Goal: Information Seeking & Learning: Learn about a topic

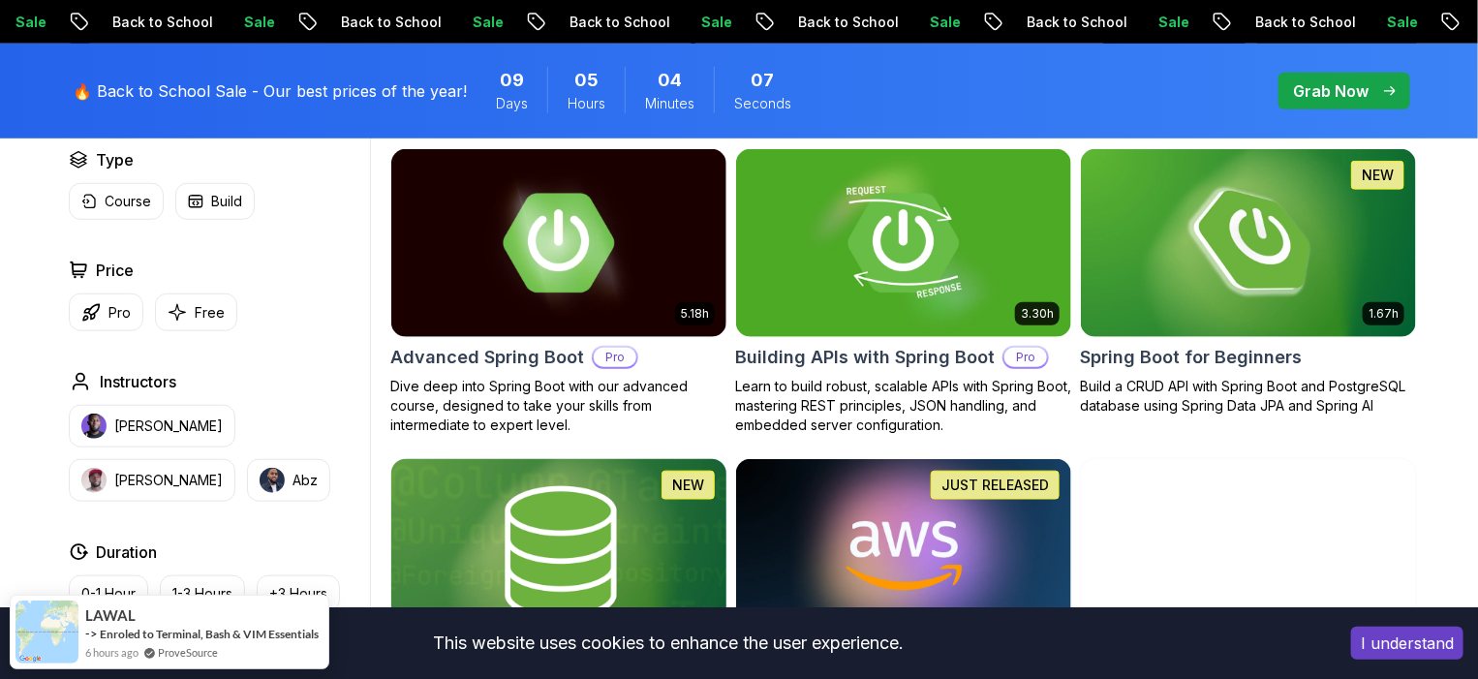
scroll to position [538, 0]
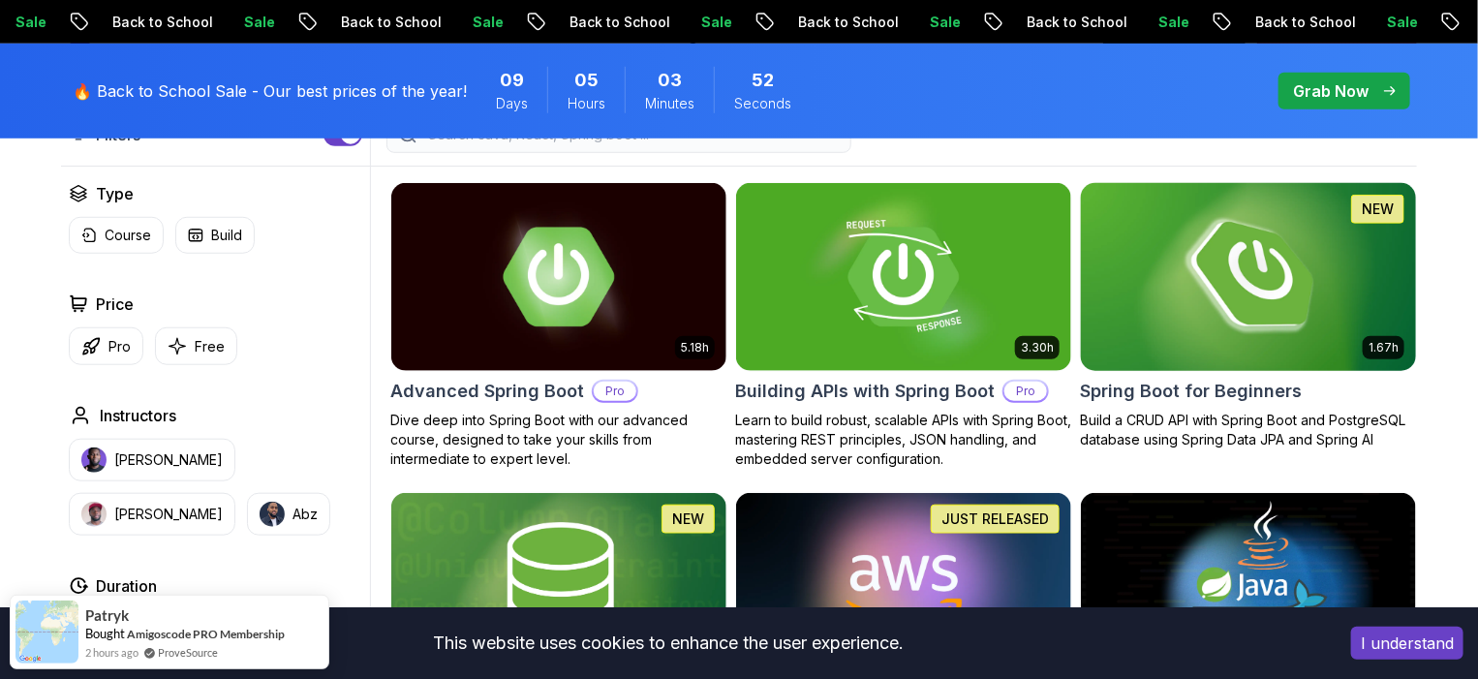
click at [1157, 398] on h2 "Spring Boot for Beginners" at bounding box center [1191, 391] width 222 height 27
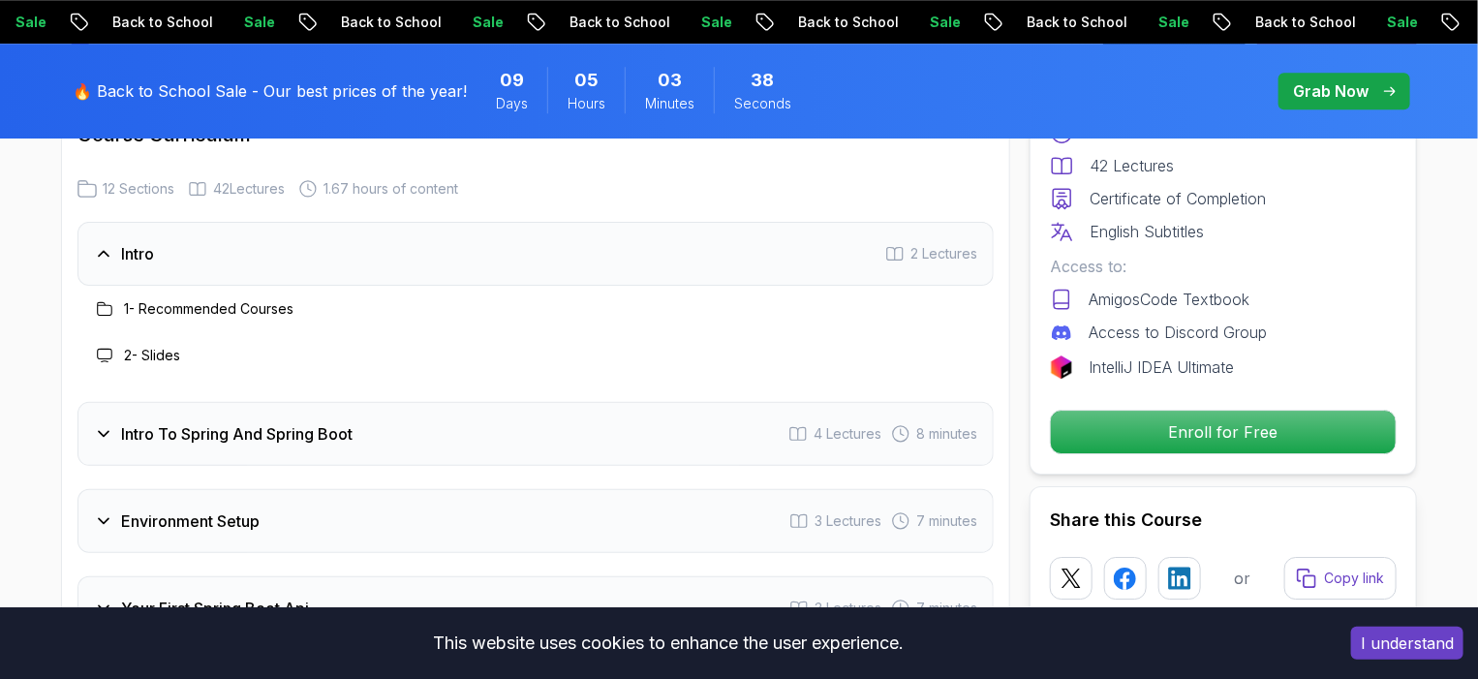
scroll to position [2511, 0]
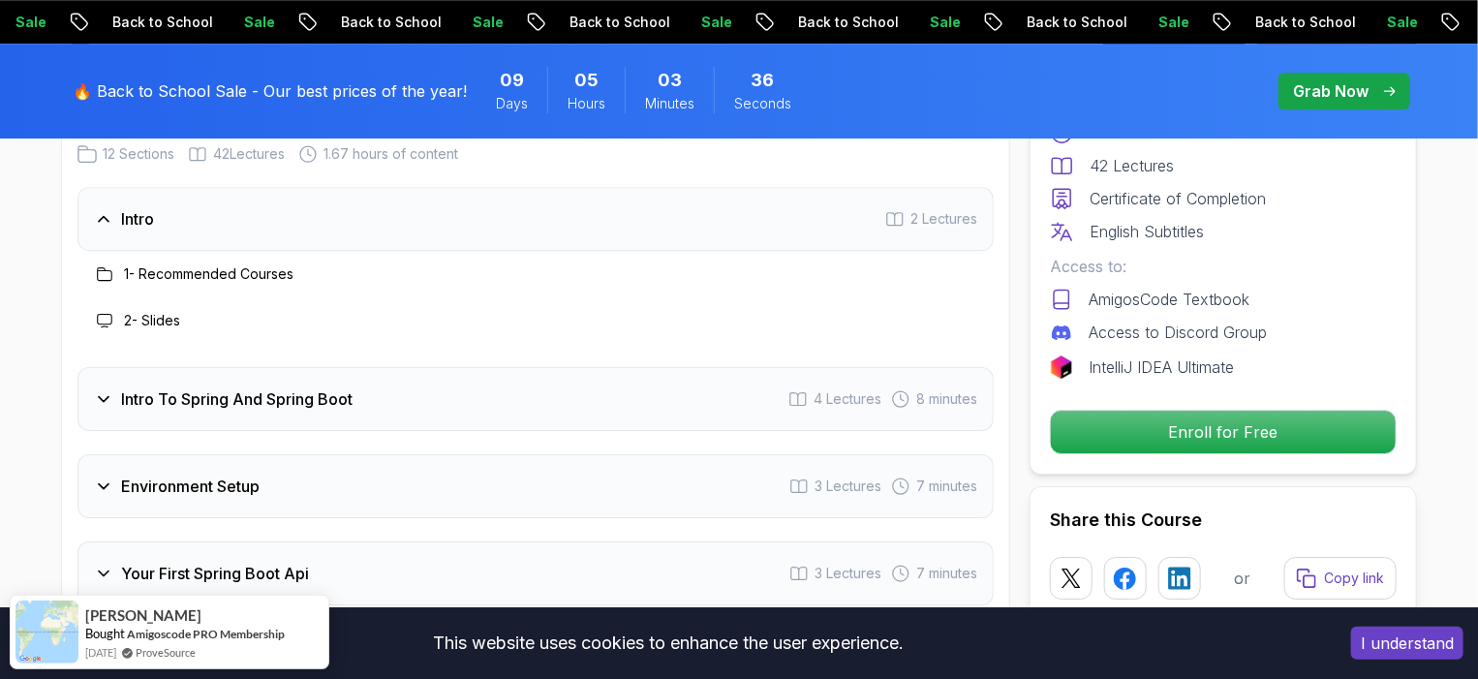
click at [218, 388] on h3 "Intro To Spring And Spring Boot" at bounding box center [237, 399] width 232 height 23
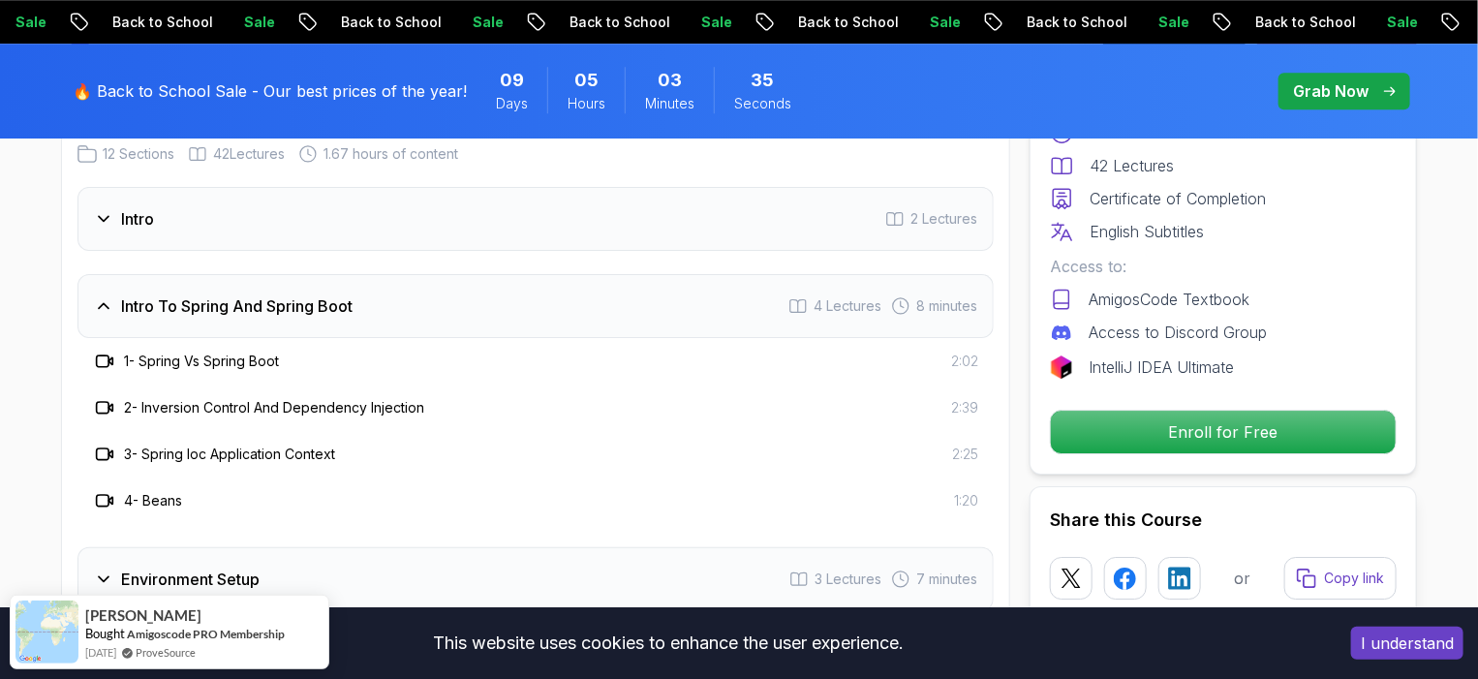
scroll to position [2691, 0]
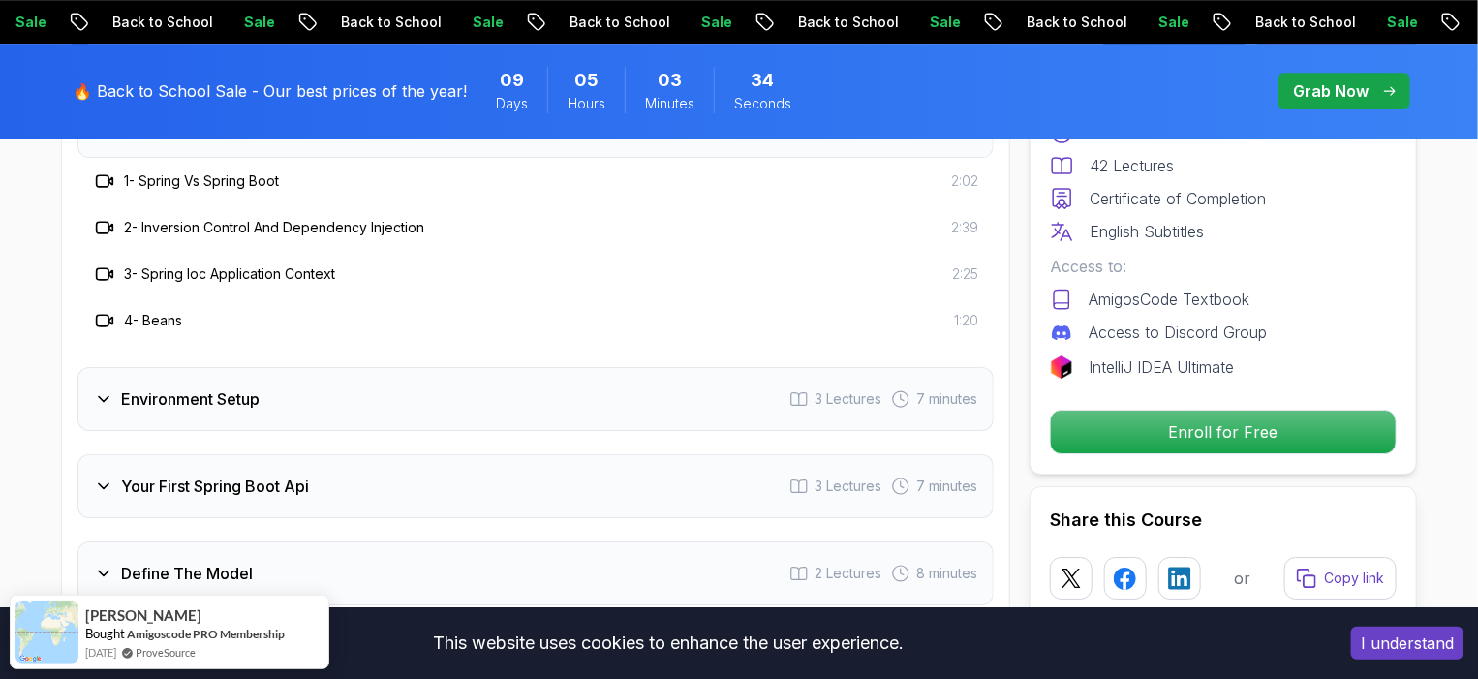
click at [172, 388] on h3 "Environment Setup" at bounding box center [190, 399] width 139 height 23
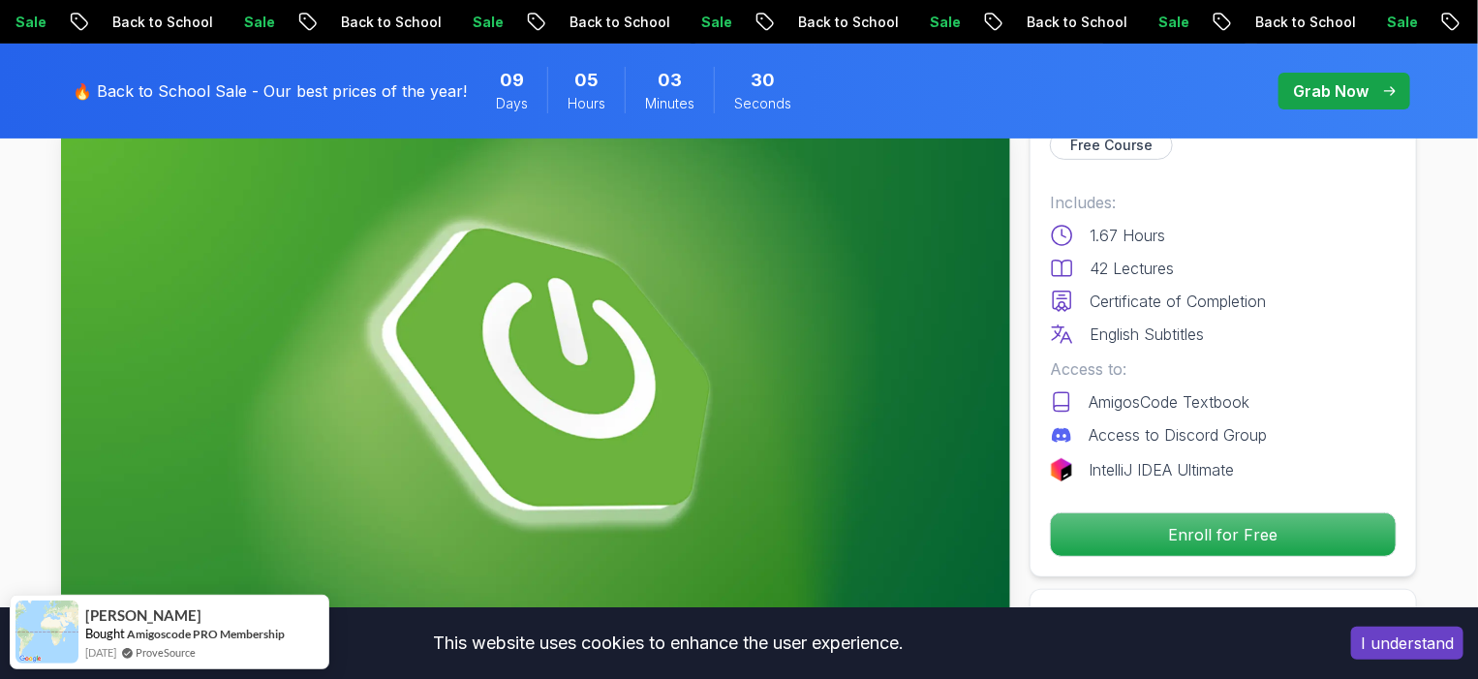
scroll to position [0, 0]
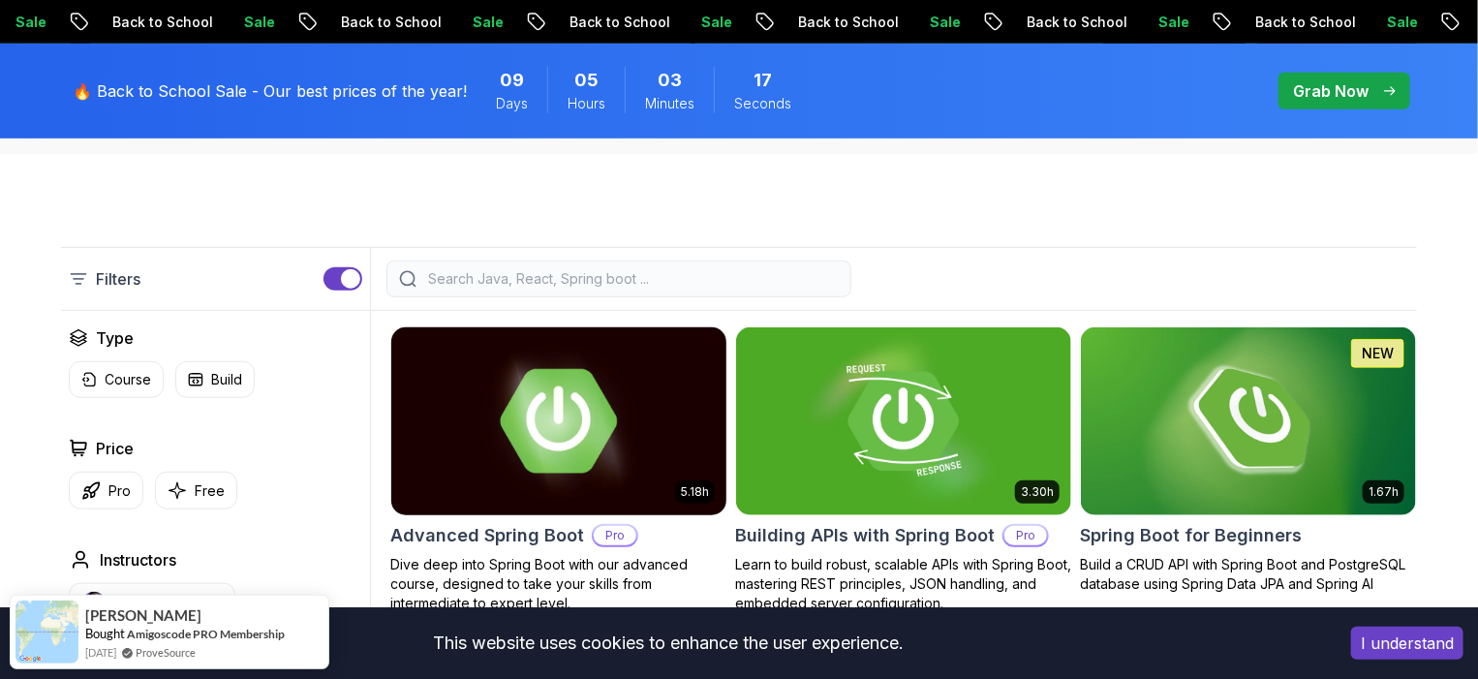
scroll to position [358, 0]
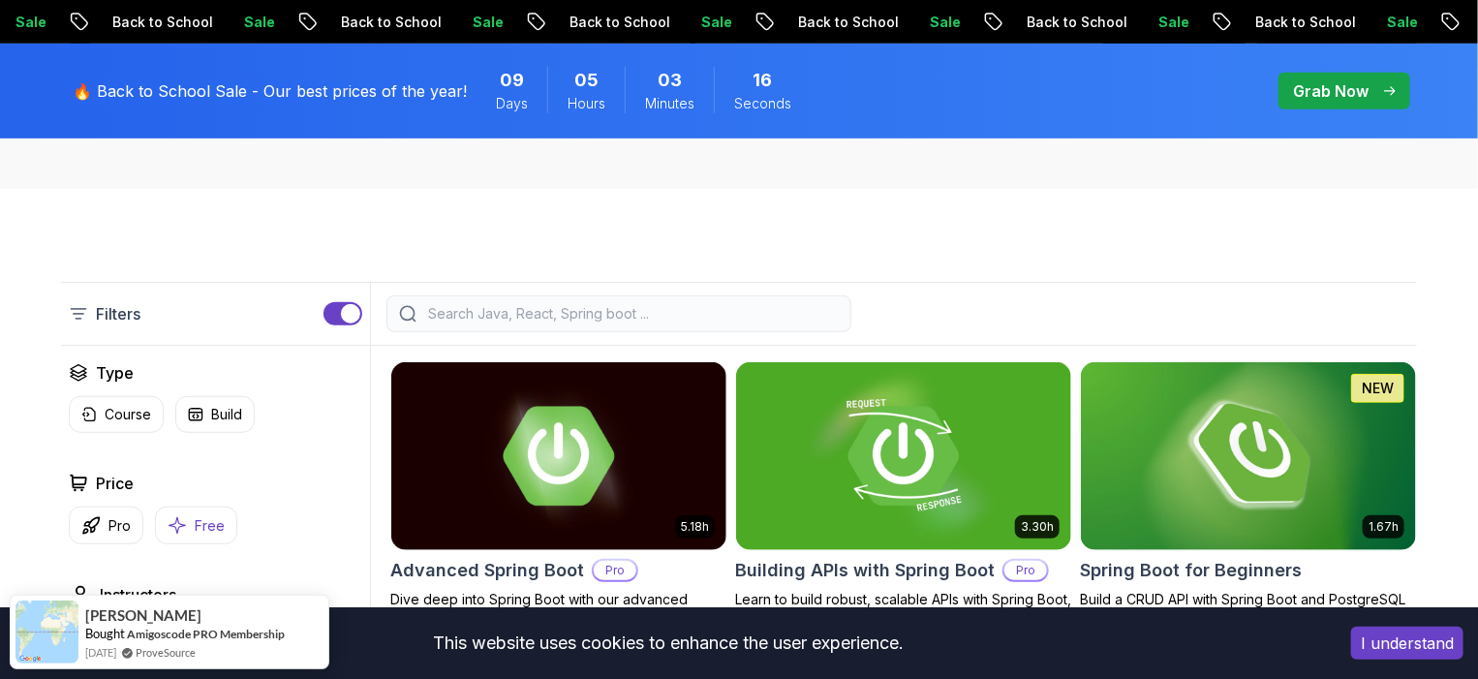
click at [209, 510] on button "Free" at bounding box center [196, 526] width 82 height 38
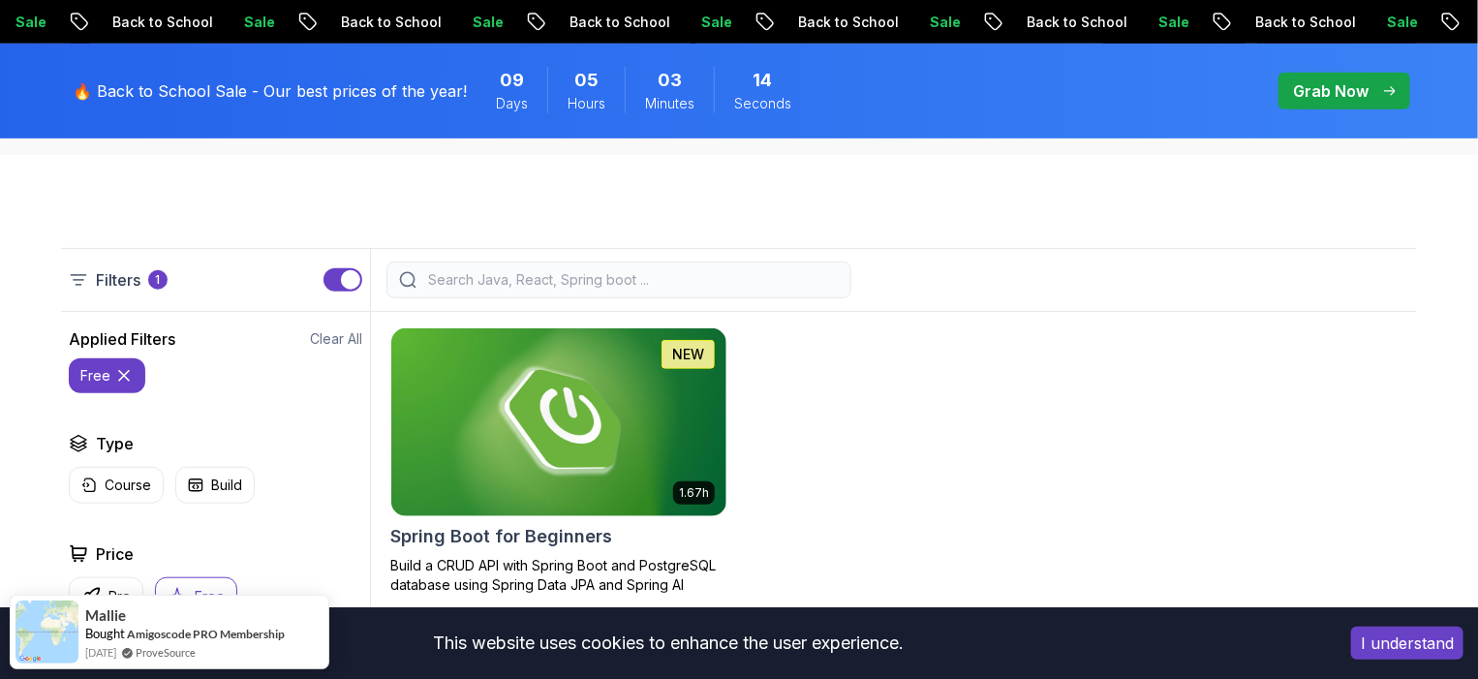
scroll to position [358, 0]
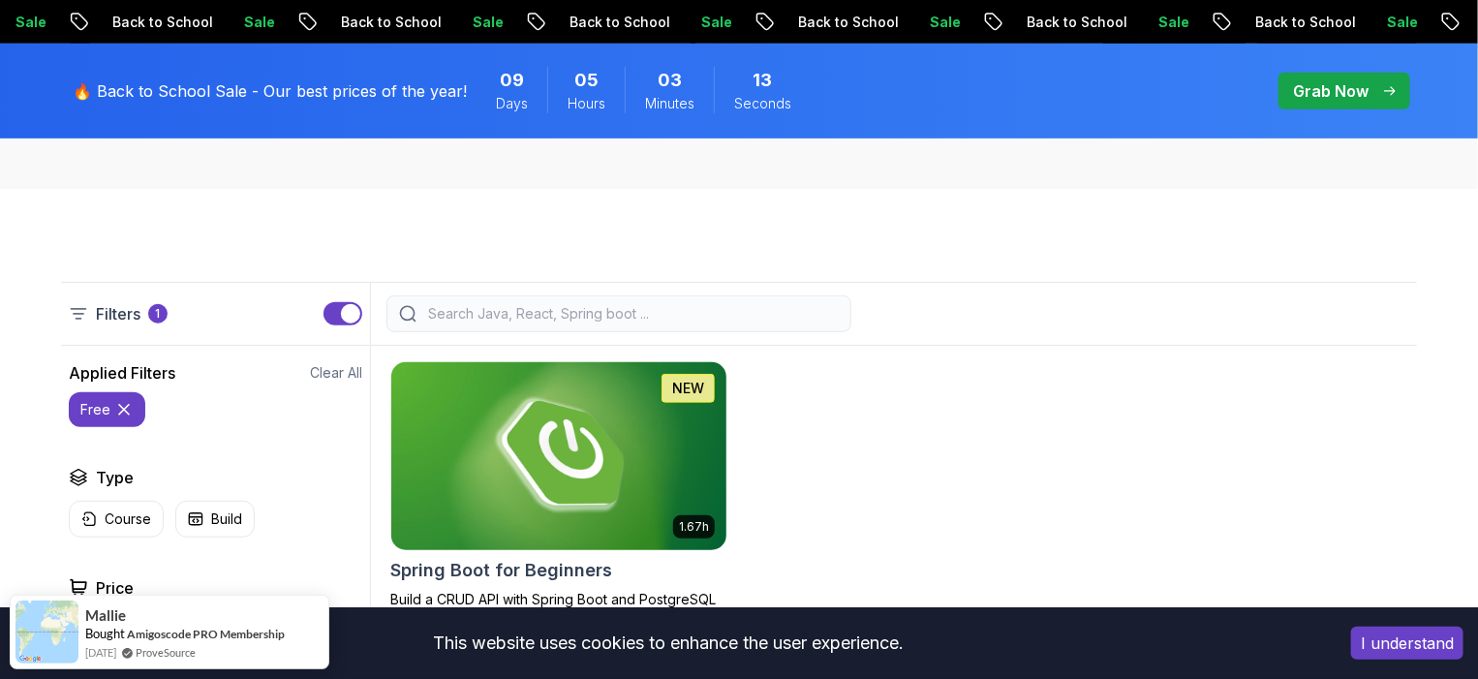
click at [526, 423] on img at bounding box center [559, 455] width 352 height 197
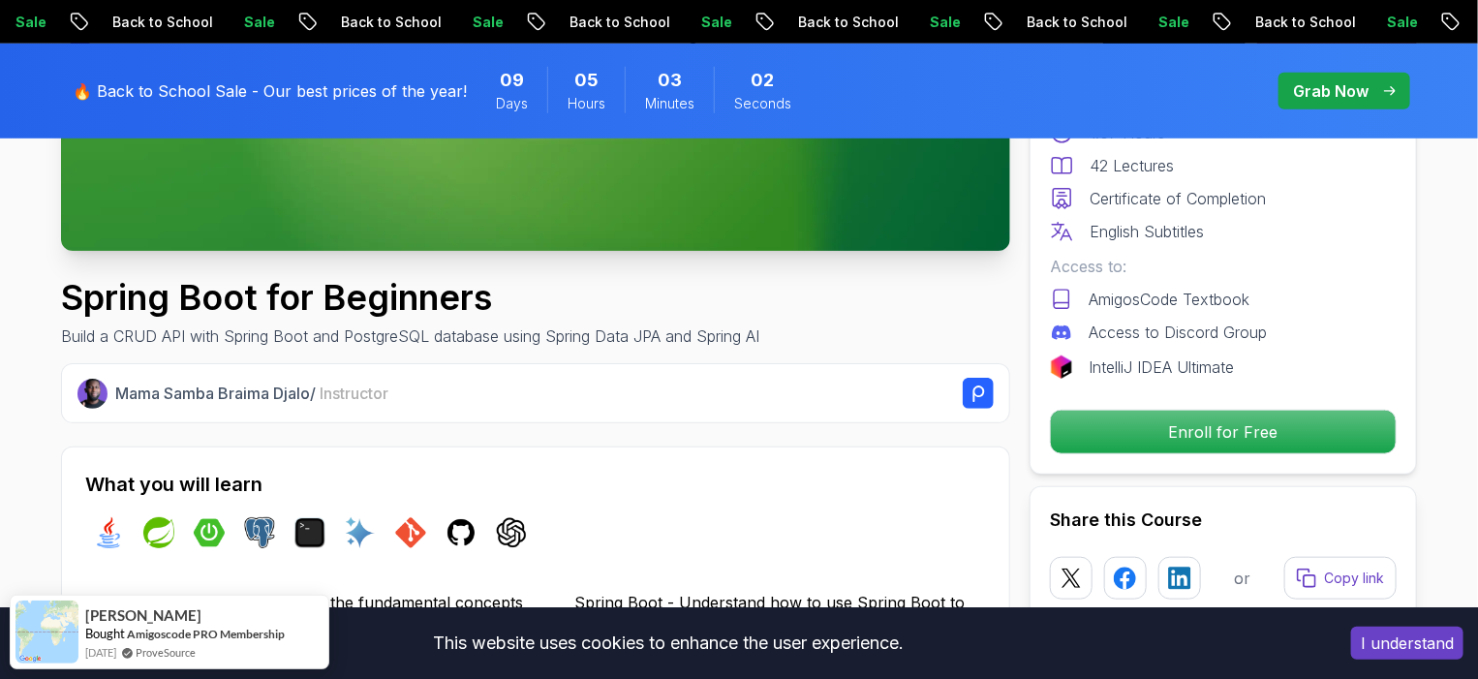
scroll to position [179, 0]
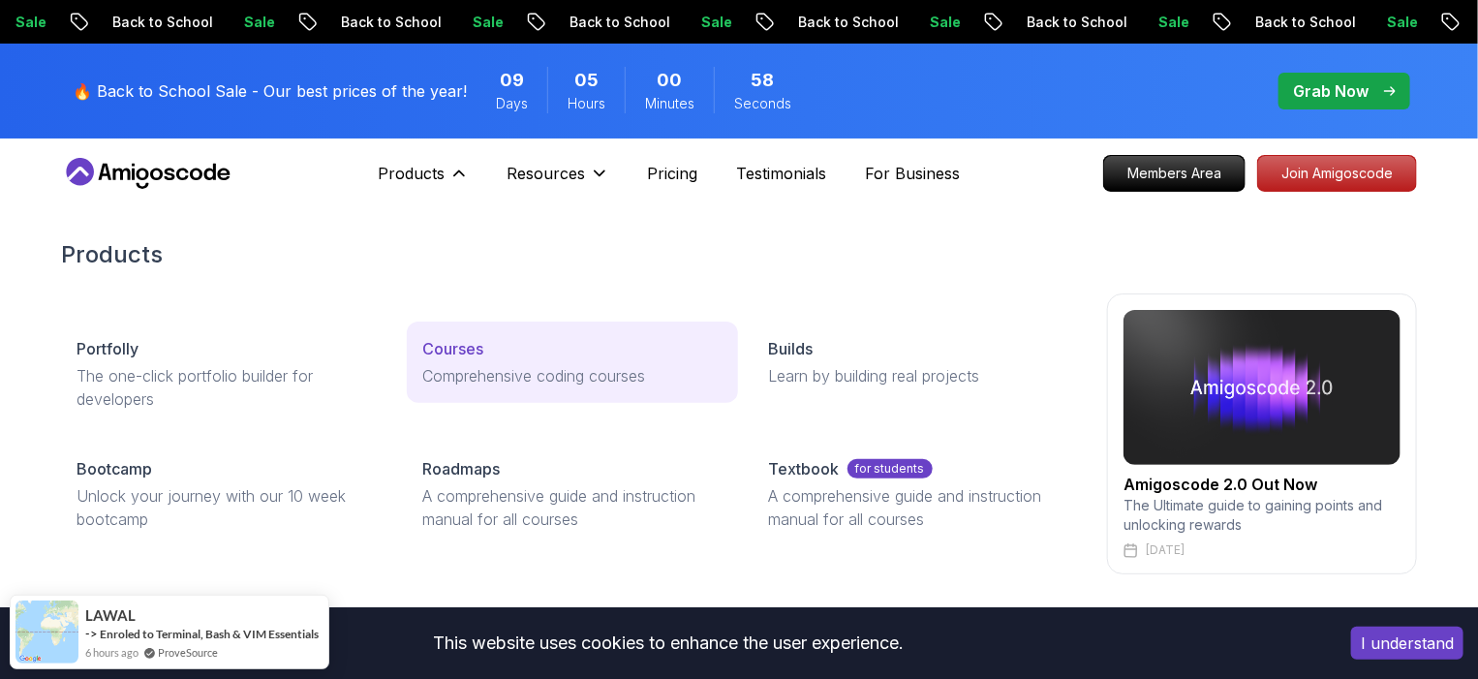
click at [457, 334] on link "Courses Comprehensive coding courses" at bounding box center [572, 362] width 330 height 81
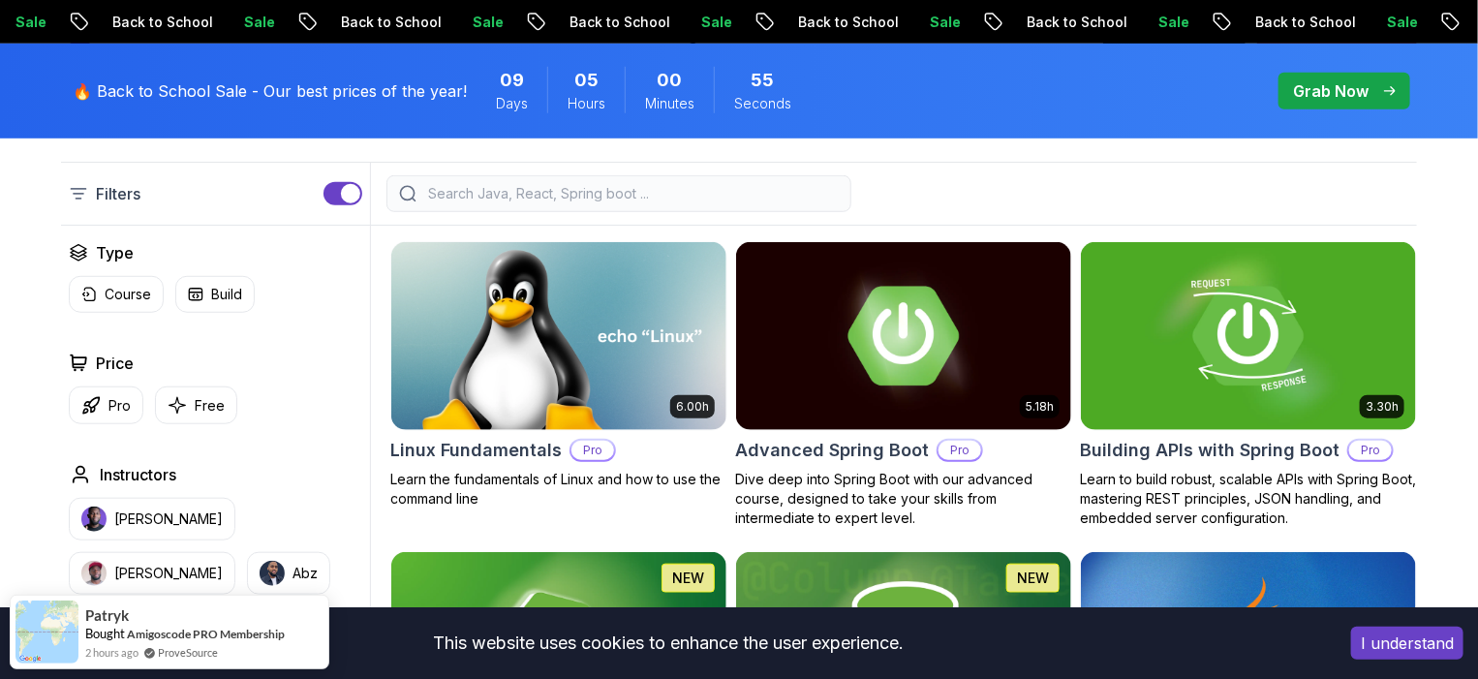
scroll to position [538, 0]
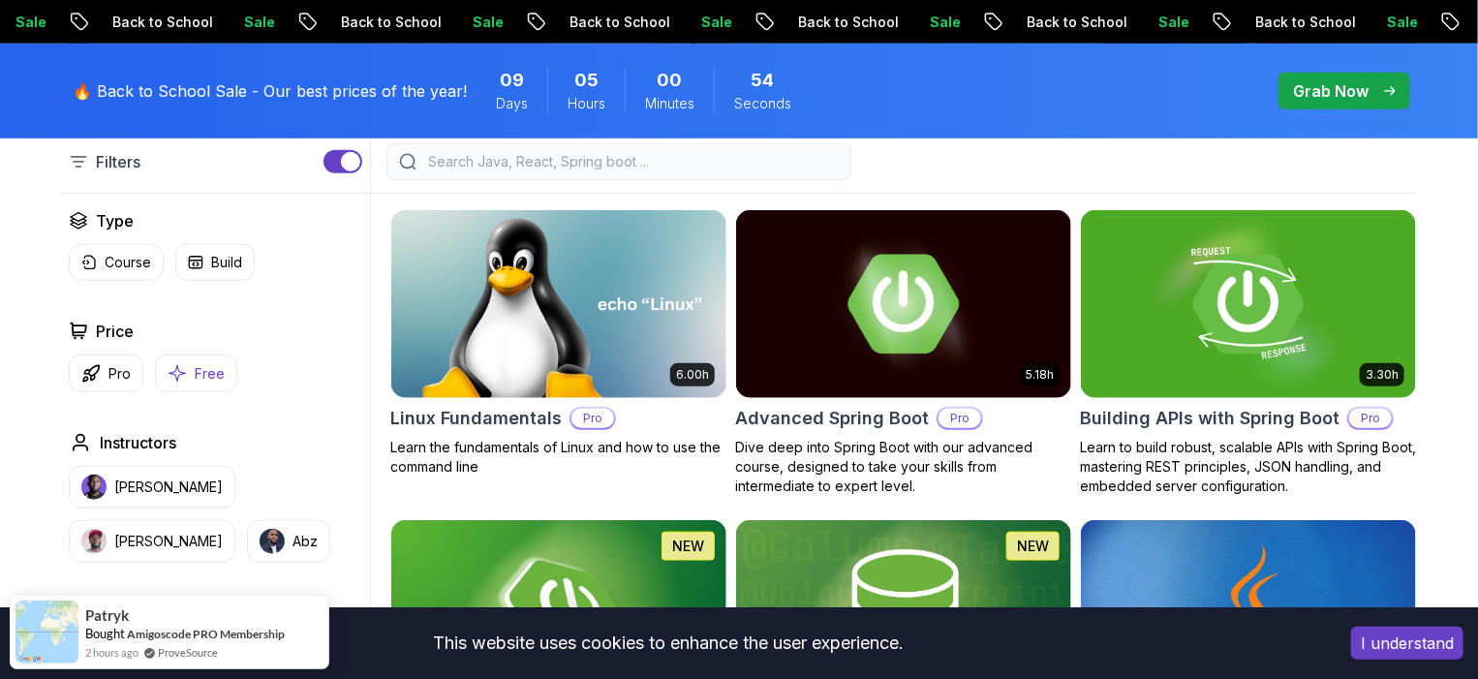
click at [198, 366] on p "Free" at bounding box center [210, 373] width 30 height 19
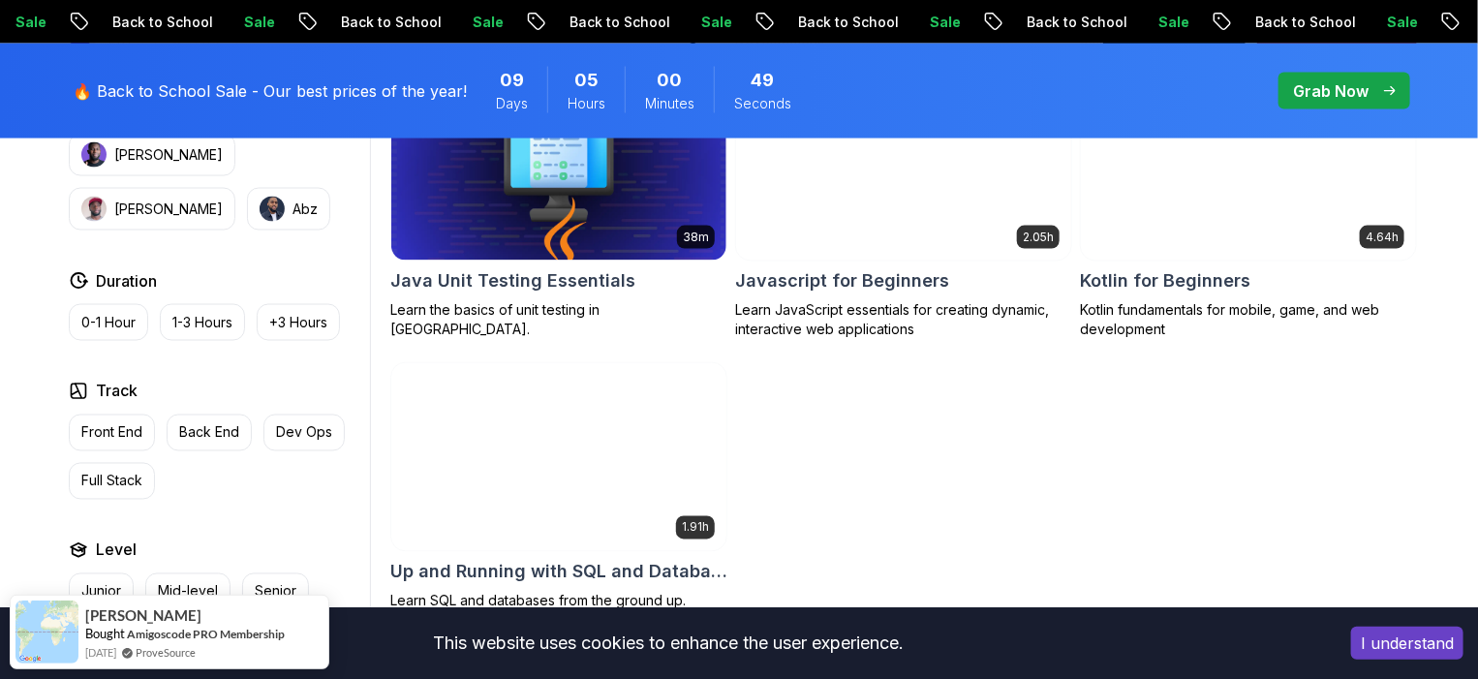
scroll to position [897, 0]
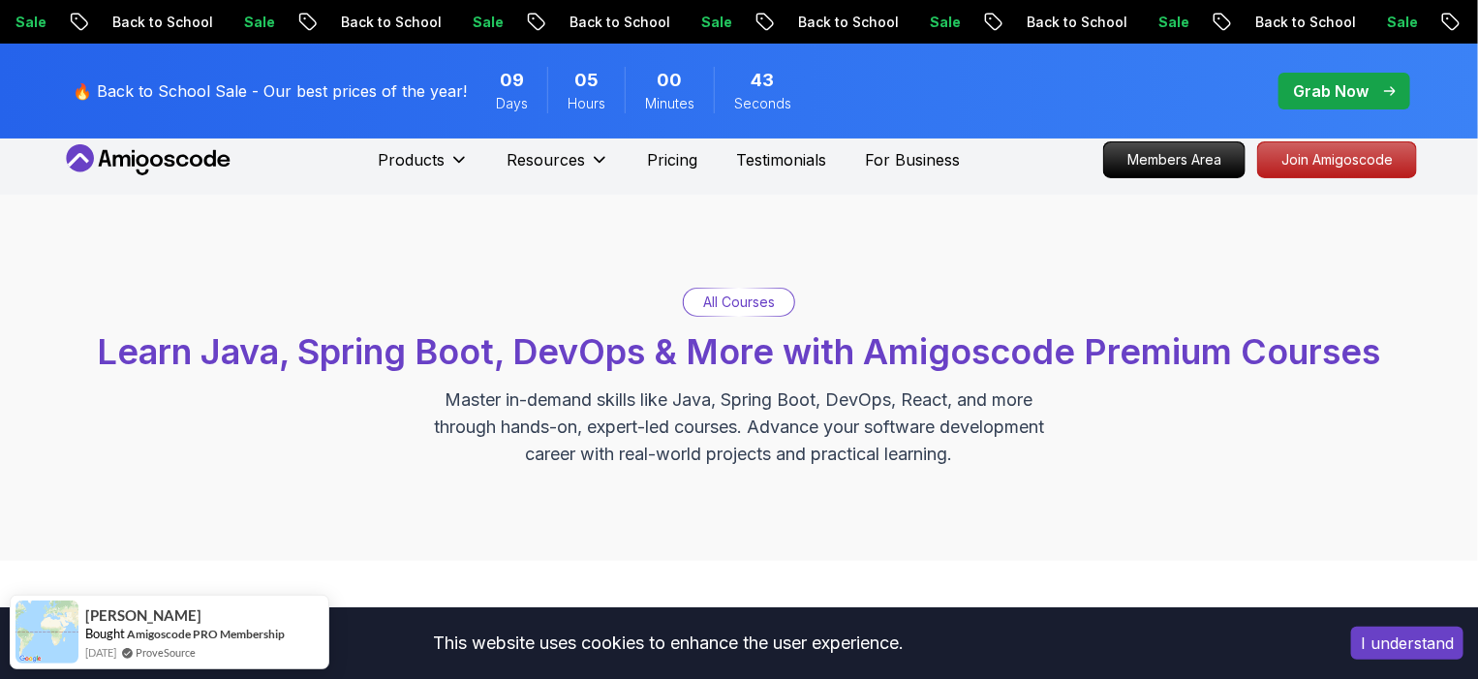
scroll to position [0, 0]
